Goal: Information Seeking & Learning: Check status

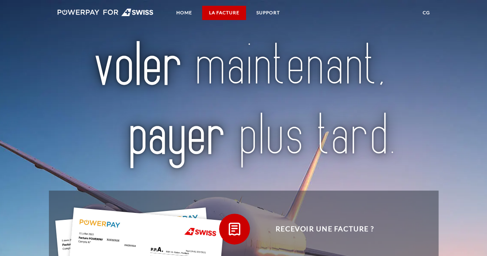
click at [228, 13] on link "LA FACTURE" at bounding box center [223, 13] width 43 height 14
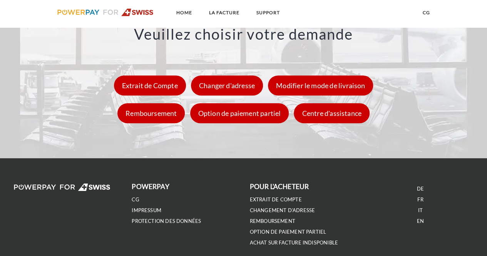
scroll to position [1059, 0]
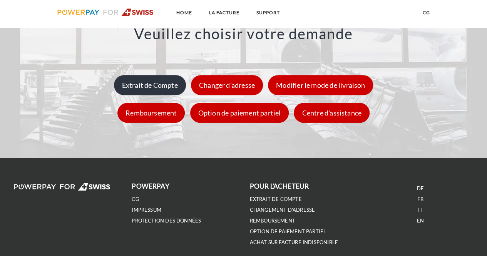
click at [146, 82] on div "Extrait de Compte" at bounding box center [150, 85] width 72 height 20
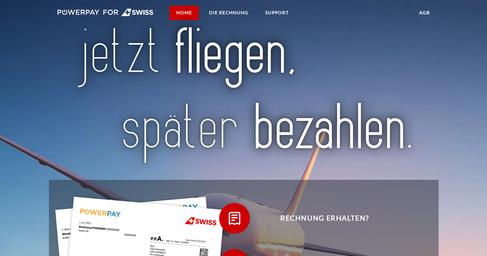
click at [188, 11] on link "Home" at bounding box center [183, 13] width 29 height 14
click at [186, 12] on link "Home" at bounding box center [183, 13] width 29 height 14
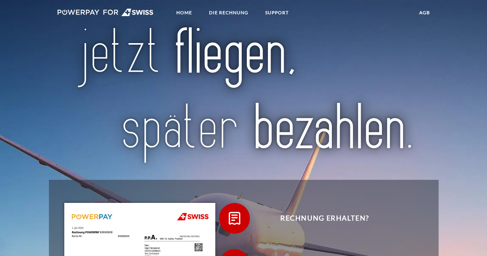
click at [384, 37] on img at bounding box center [243, 96] width 339 height 140
click at [385, 40] on img at bounding box center [243, 96] width 339 height 140
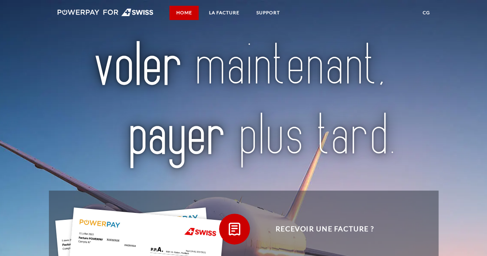
click at [182, 13] on link "Home" at bounding box center [183, 13] width 29 height 14
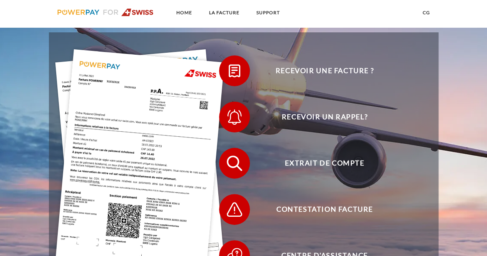
scroll to position [158, 0]
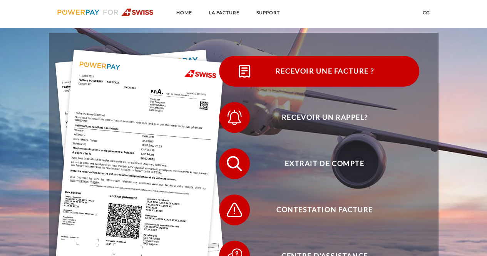
click at [332, 70] on span "Recevoir une facture ?" at bounding box center [324, 71] width 188 height 31
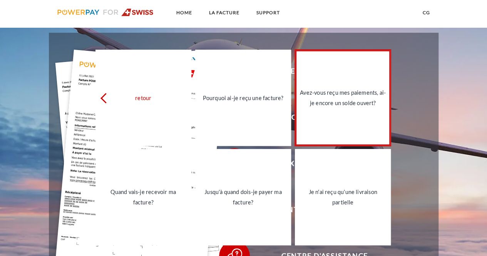
click at [342, 97] on div "Avez-vous reçu mes paiements, ai-je encore un solde ouvert?" at bounding box center [342, 97] width 87 height 21
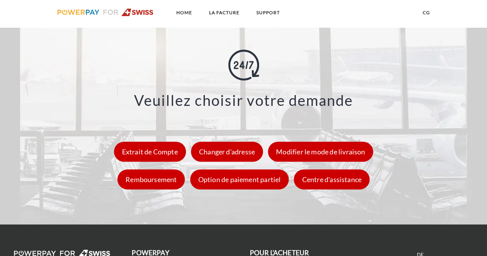
scroll to position [991, 0]
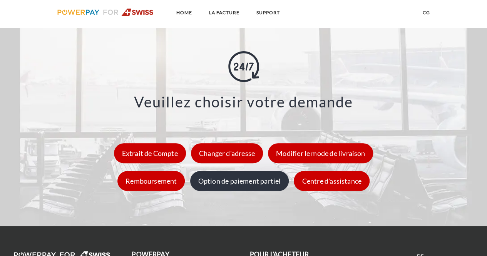
click at [252, 177] on div "Option de paiement partiel" at bounding box center [239, 181] width 99 height 20
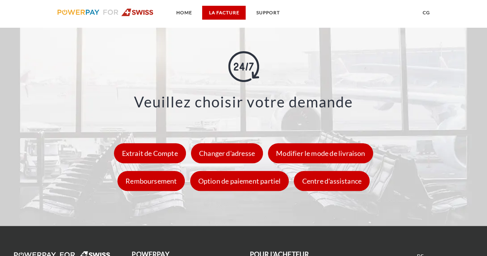
click at [232, 10] on link "LA FACTURE" at bounding box center [223, 13] width 43 height 14
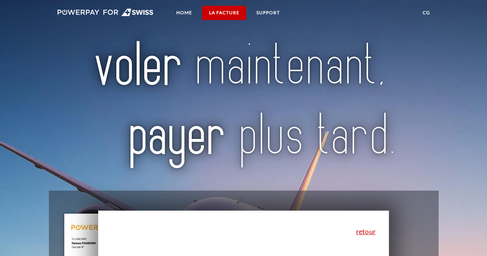
click at [222, 10] on link "LA FACTURE" at bounding box center [223, 13] width 43 height 14
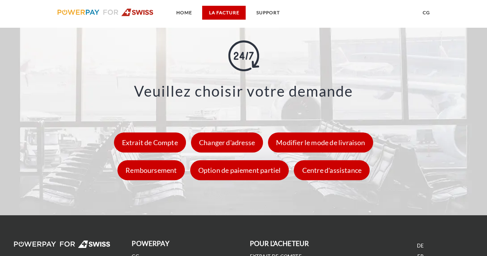
scroll to position [1002, 0]
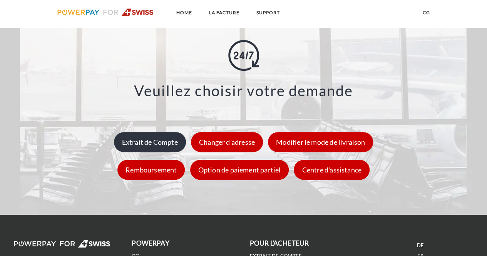
click at [145, 141] on div "Extrait de Compte" at bounding box center [150, 142] width 72 height 20
